Goal: Find specific page/section: Find specific page/section

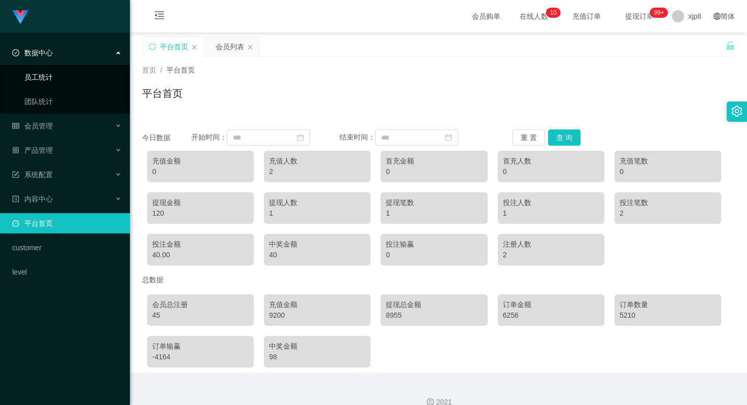
click at [64, 76] on link "员工统计" at bounding box center [72, 77] width 97 height 20
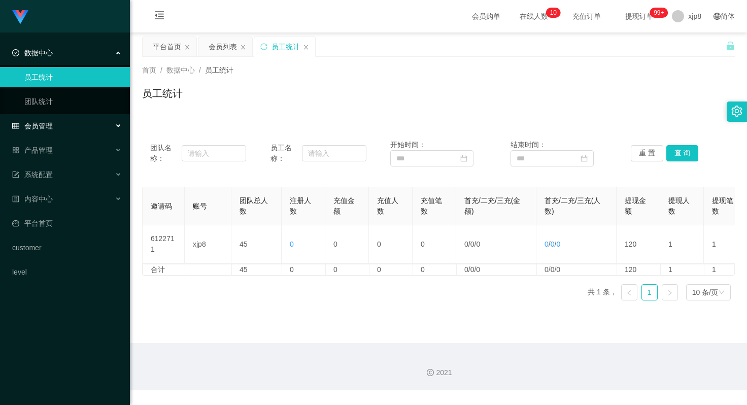
click at [60, 121] on div "会员管理" at bounding box center [65, 126] width 130 height 20
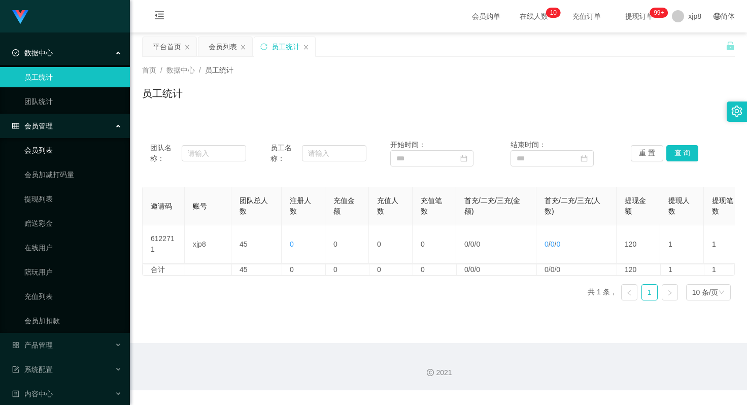
click at [57, 147] on link "会员列表" at bounding box center [72, 150] width 97 height 20
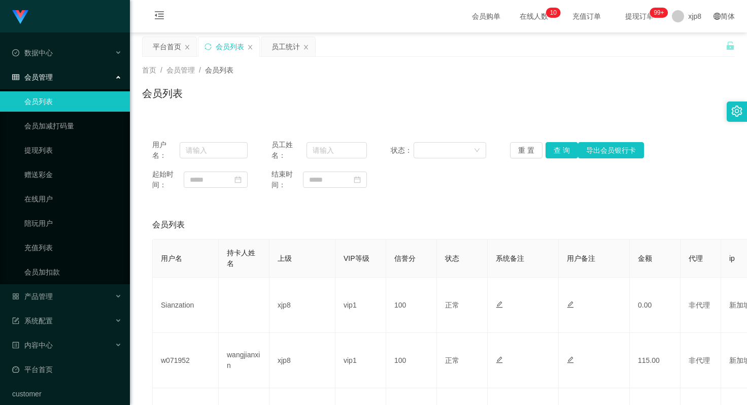
scroll to position [51, 0]
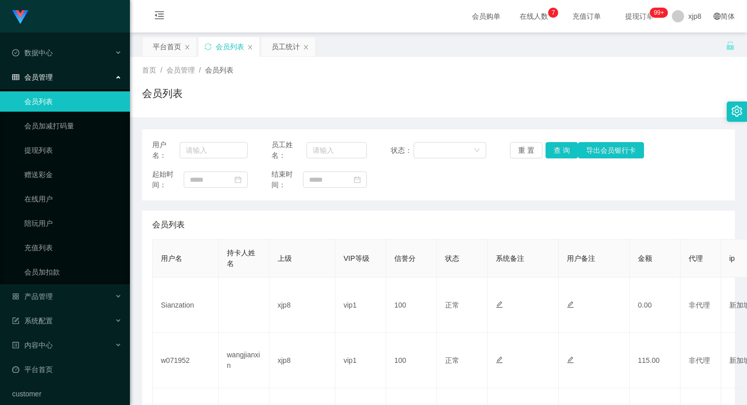
scroll to position [102, 0]
